Goal: Download file/media

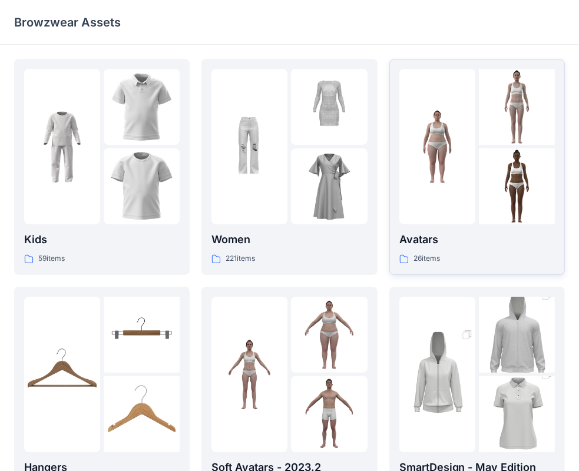
click at [506, 137] on img at bounding box center [517, 107] width 76 height 76
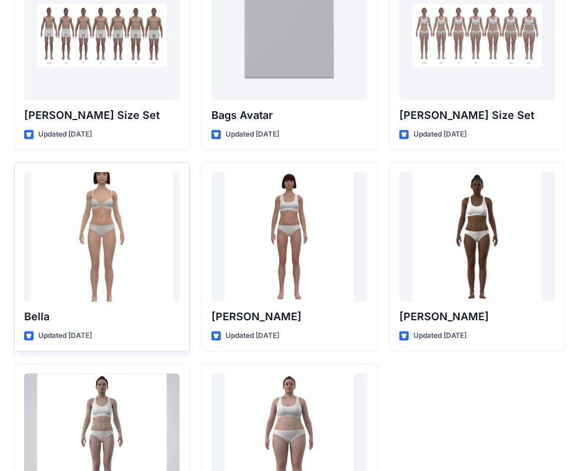
scroll to position [1109, 0]
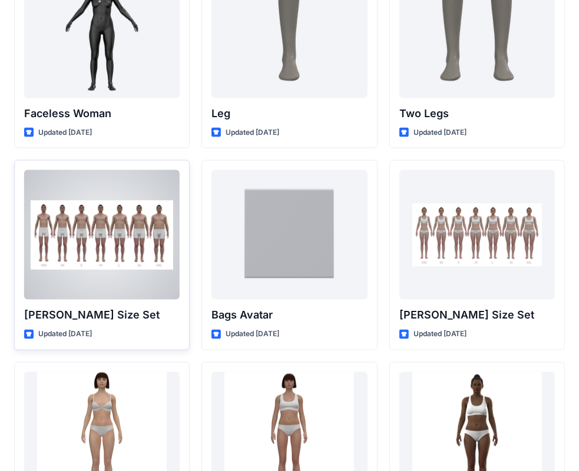
click at [134, 222] on div at bounding box center [101, 235] width 155 height 130
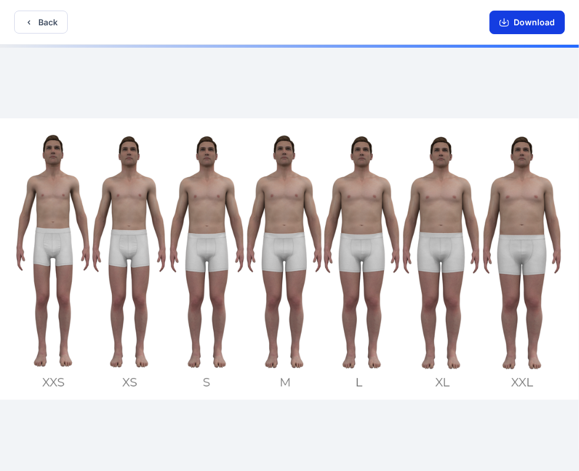
click at [528, 25] on button "Download" at bounding box center [526, 23] width 75 height 24
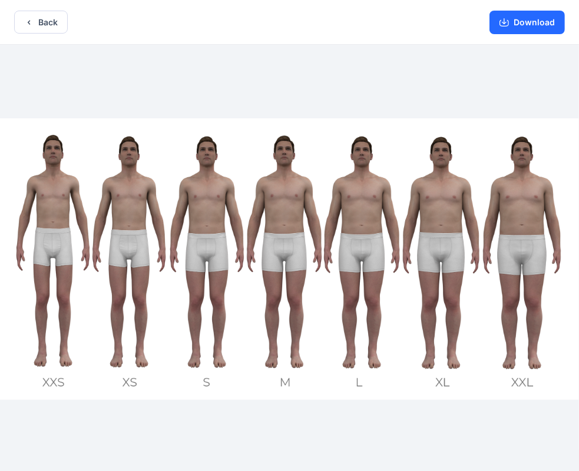
click at [492, 57] on div at bounding box center [289, 259] width 579 height 429
click at [511, 25] on button "Download" at bounding box center [526, 23] width 75 height 24
click at [48, 26] on button "Back" at bounding box center [41, 22] width 54 height 23
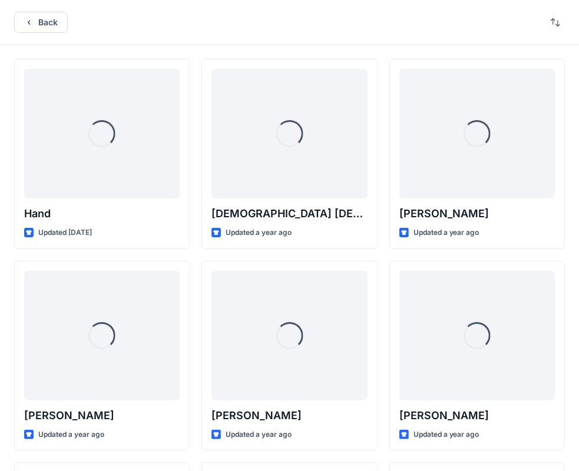
scroll to position [1109, 0]
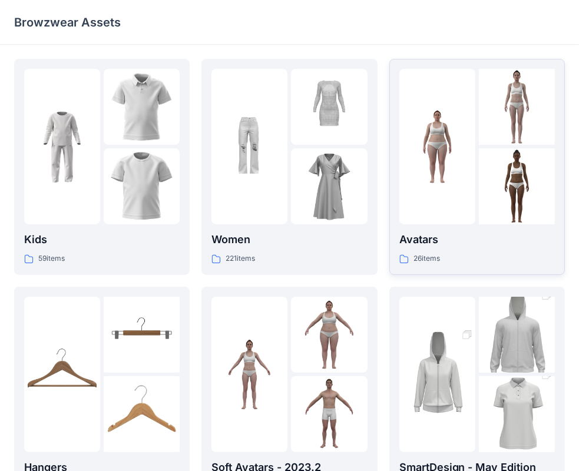
click at [452, 184] on div at bounding box center [437, 146] width 76 height 155
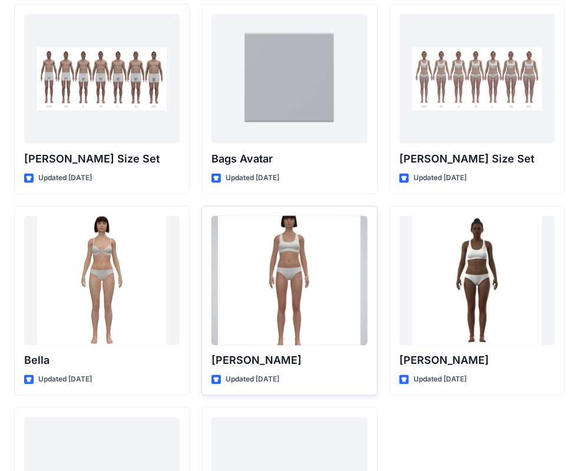
scroll to position [1168, 0]
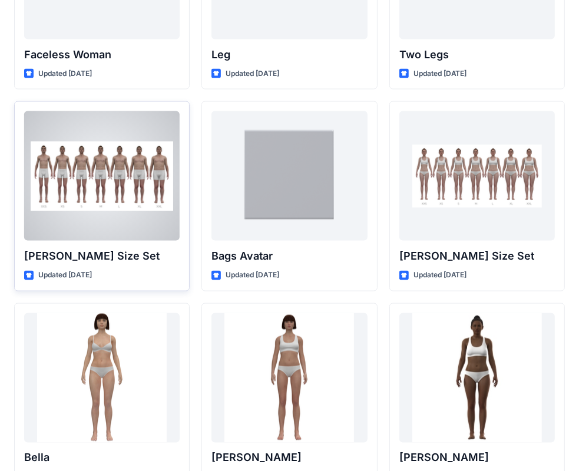
click at [120, 184] on div at bounding box center [101, 176] width 155 height 130
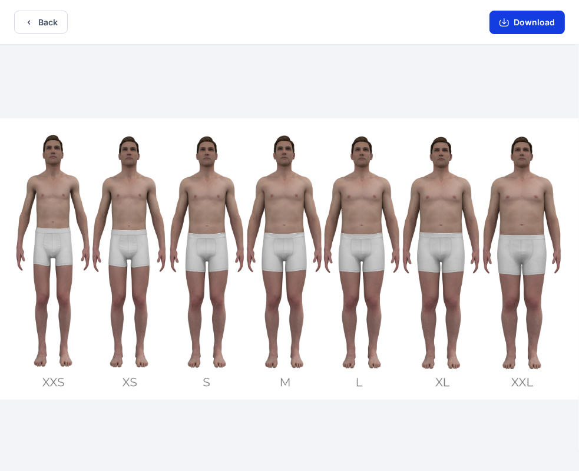
click at [519, 11] on button "Download" at bounding box center [526, 23] width 75 height 24
click at [38, 21] on button "Back" at bounding box center [41, 22] width 54 height 23
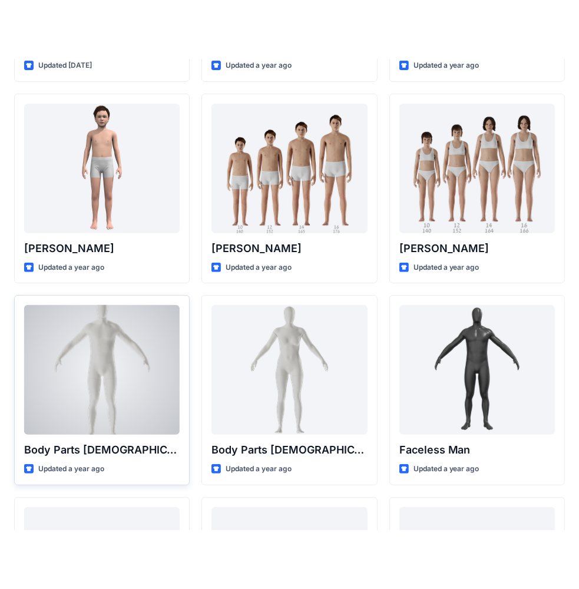
scroll to position [226, 0]
